Goal: Check status: Check status

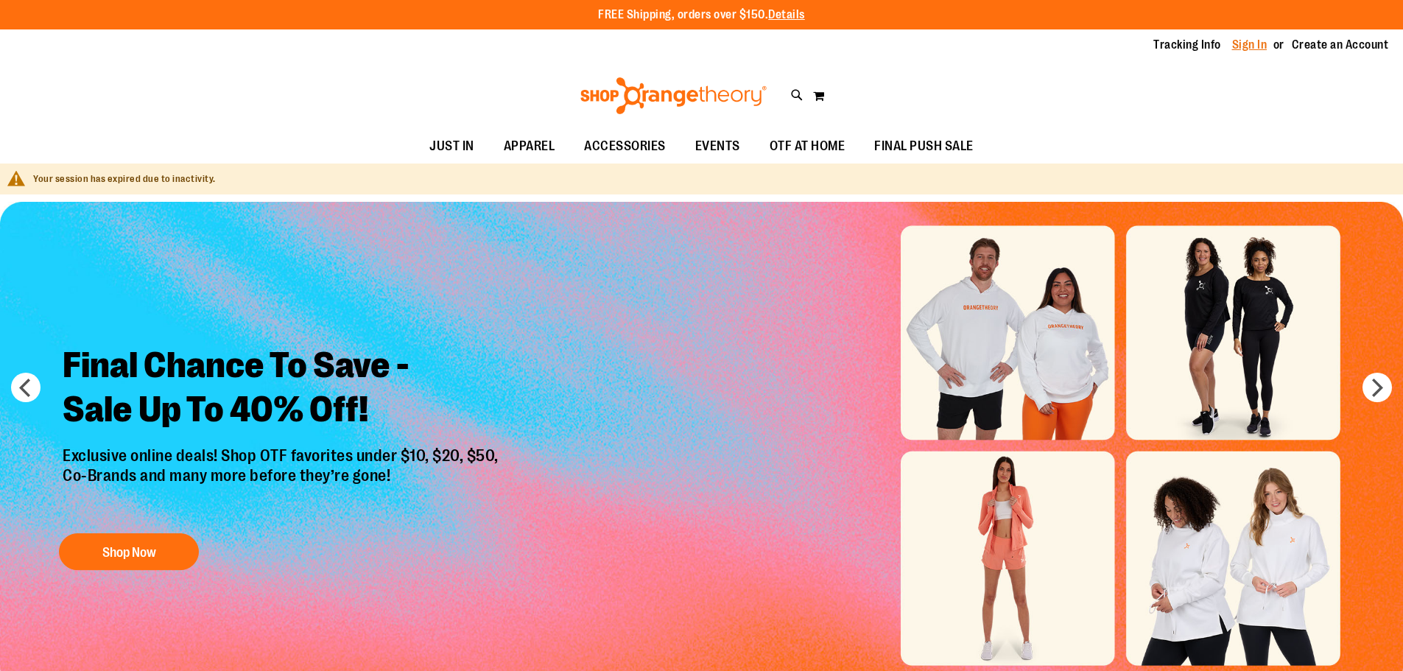
click at [1259, 44] on link "Sign In" at bounding box center [1249, 45] width 35 height 16
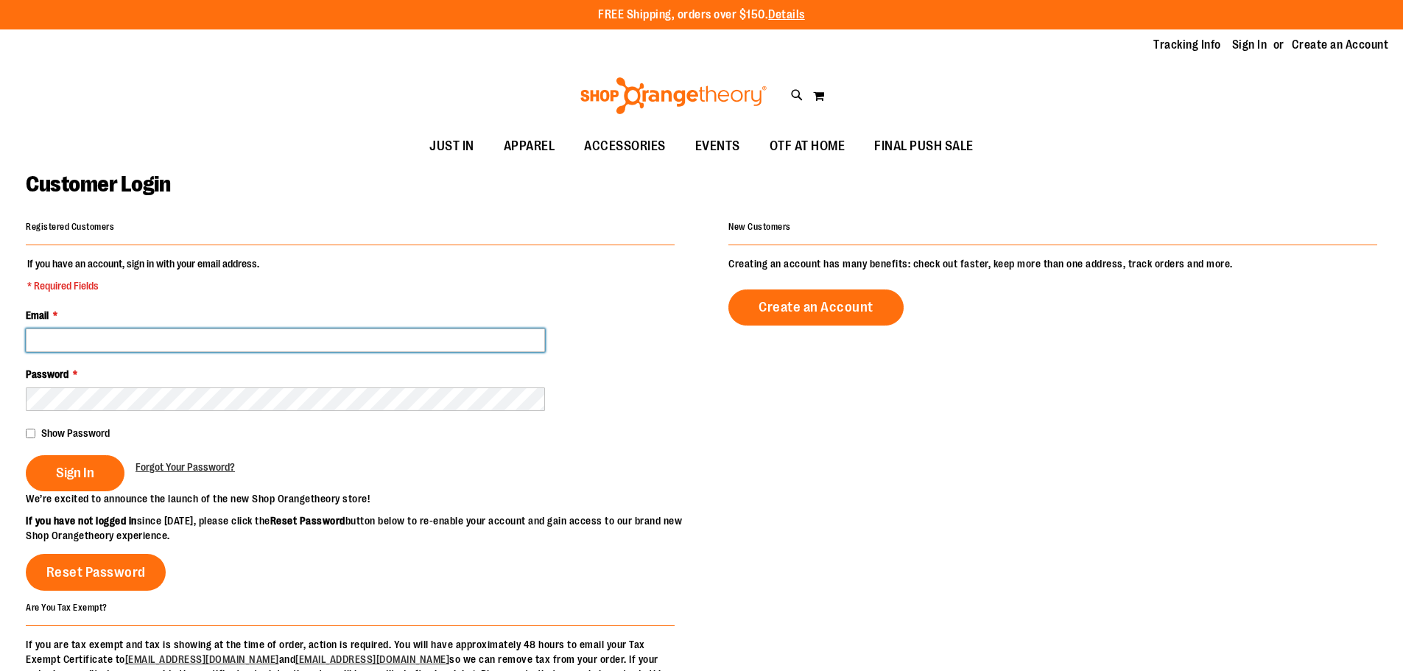
click at [307, 339] on input "Email *" at bounding box center [285, 340] width 519 height 24
type input "*"
type input "**********"
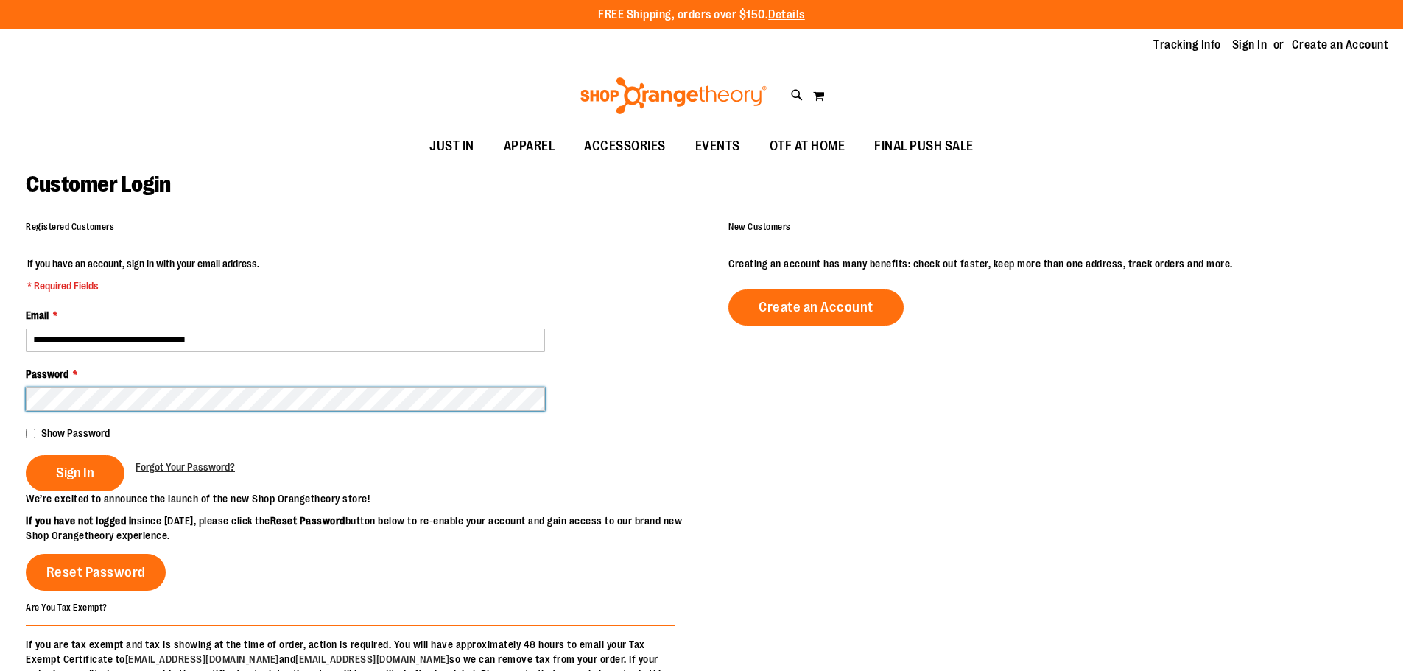
click at [26, 455] on button "Sign In" at bounding box center [75, 473] width 99 height 36
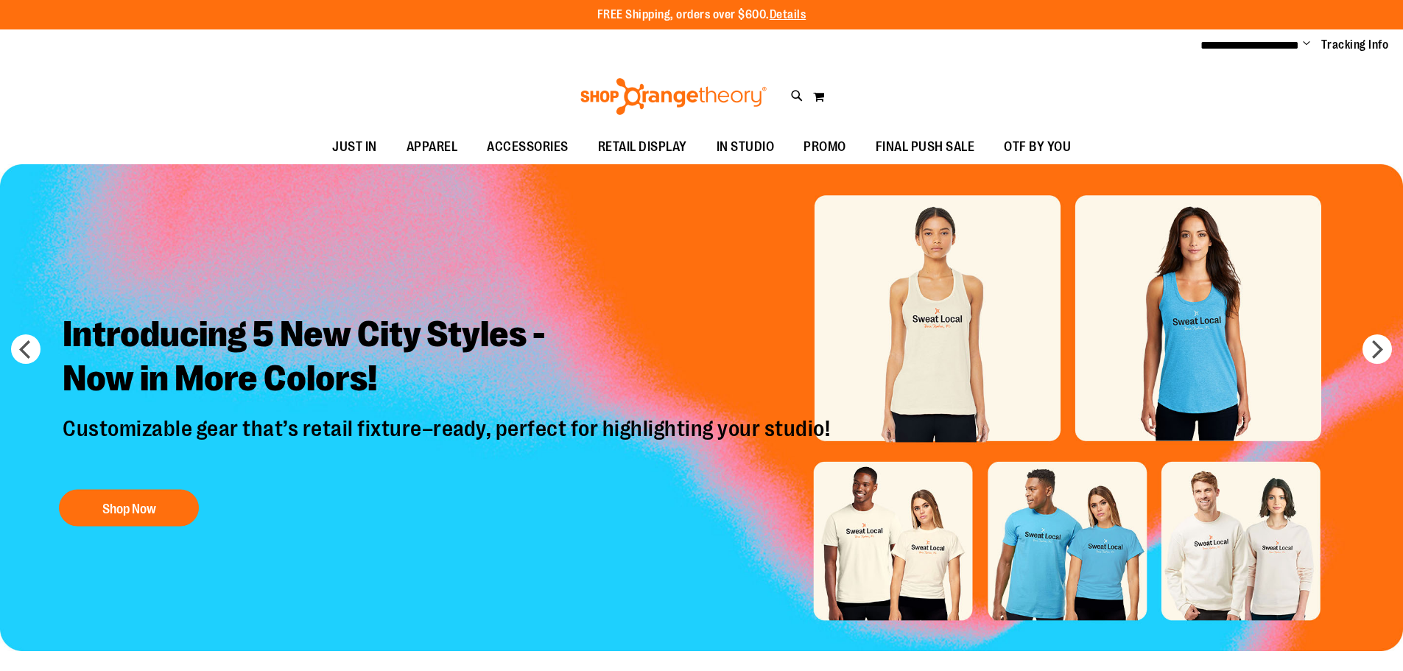
click at [1304, 42] on span "Change" at bounding box center [1306, 45] width 7 height 14
click at [1247, 66] on link "My Account" at bounding box center [1253, 71] width 129 height 28
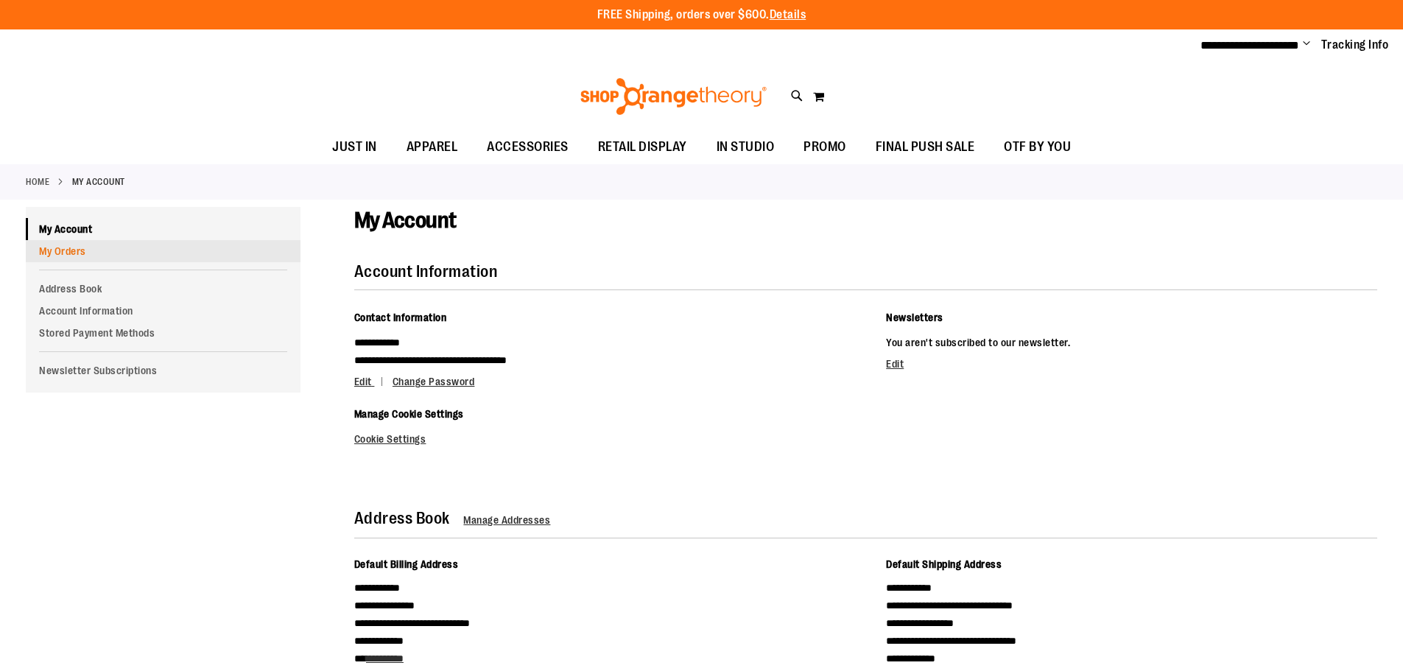
click at [73, 247] on link "My Orders" at bounding box center [163, 251] width 275 height 22
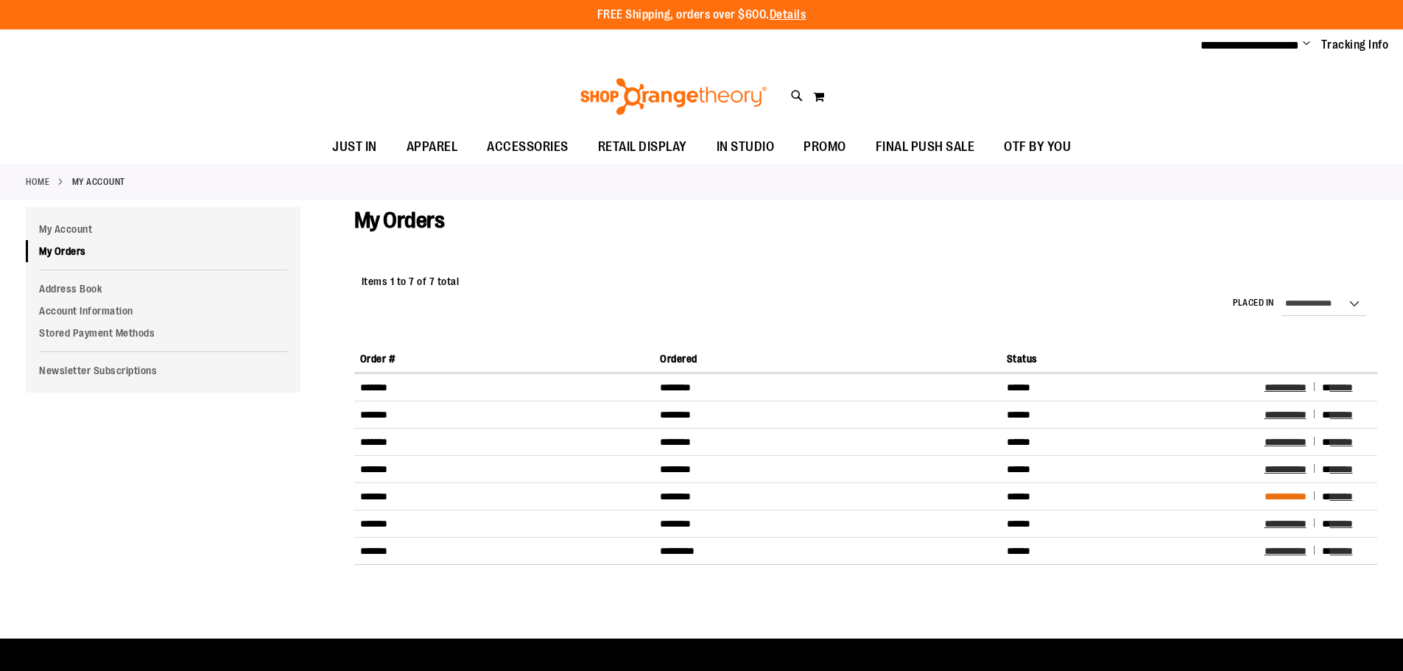
click at [1290, 493] on span "**********" at bounding box center [1286, 496] width 42 height 10
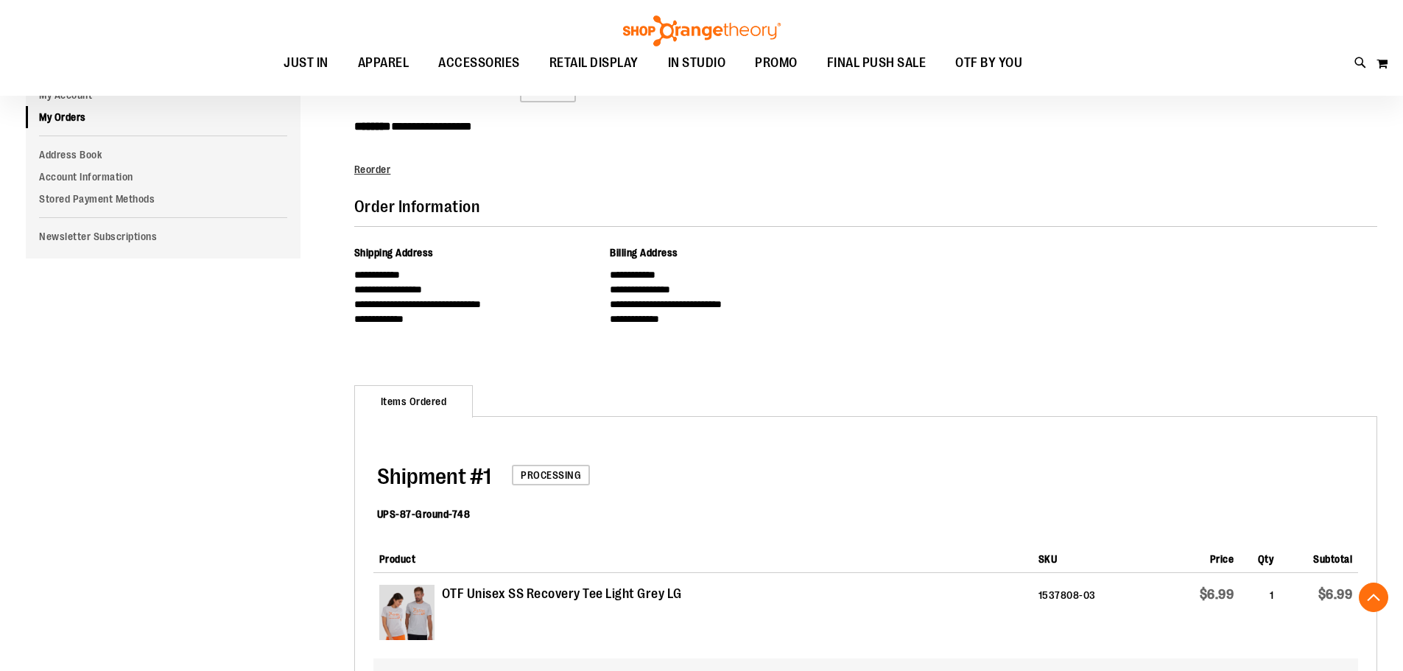
scroll to position [73, 0]
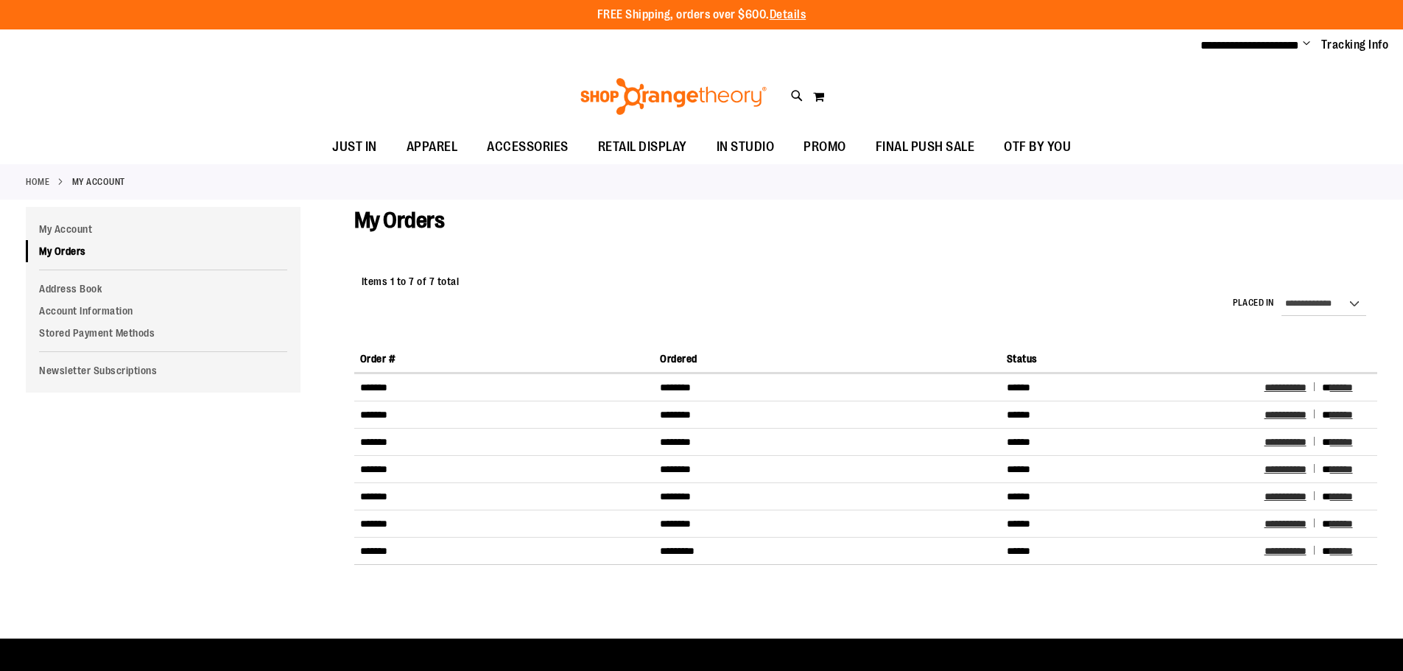
click at [1081, 113] on div "Toggle Nav Search Popular Suggestions Advanced Search" at bounding box center [701, 97] width 1403 height 68
